Goal: Transaction & Acquisition: Purchase product/service

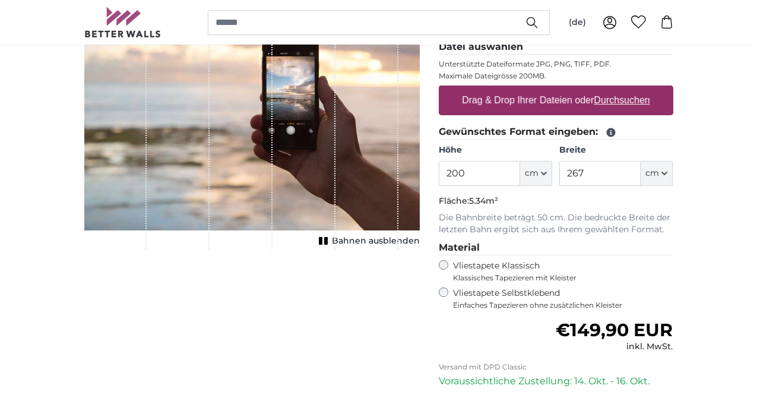
scroll to position [198, 0]
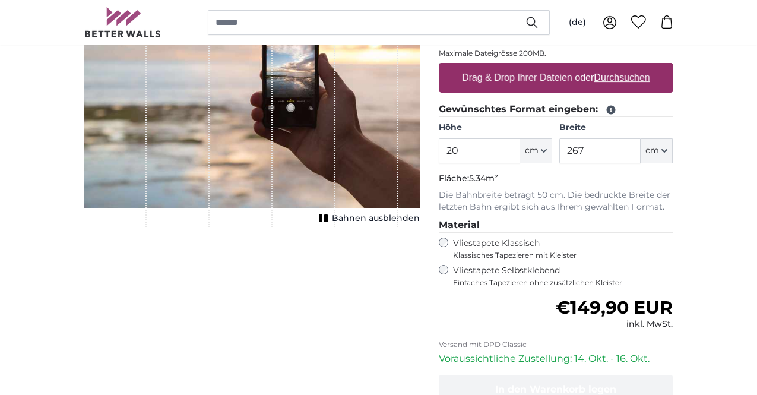
type input "2"
type input "100"
click at [640, 151] on input "267" at bounding box center [599, 150] width 81 height 25
type input "2"
click at [640, 151] on input "120" at bounding box center [599, 150] width 81 height 25
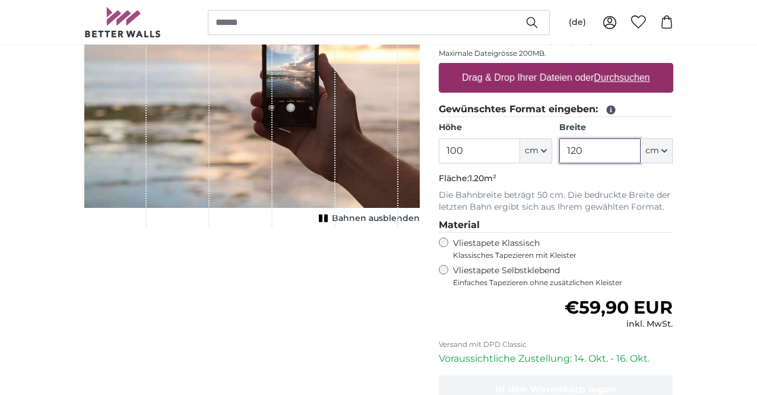
click at [640, 151] on input "120" at bounding box center [599, 150] width 81 height 25
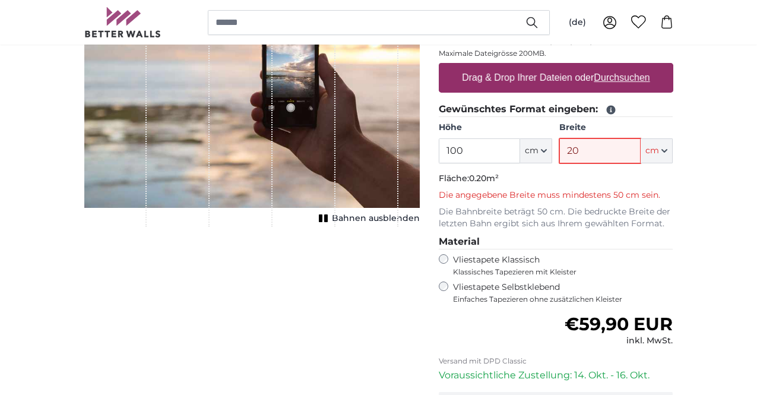
type input "920"
